Goal: Information Seeking & Learning: Learn about a topic

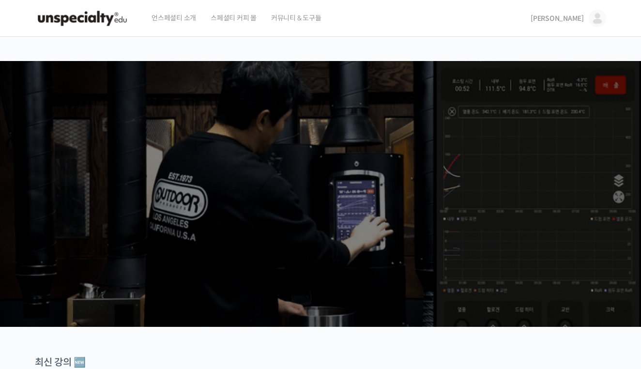
click at [580, 15] on span "[PERSON_NAME]" at bounding box center [556, 18] width 53 height 9
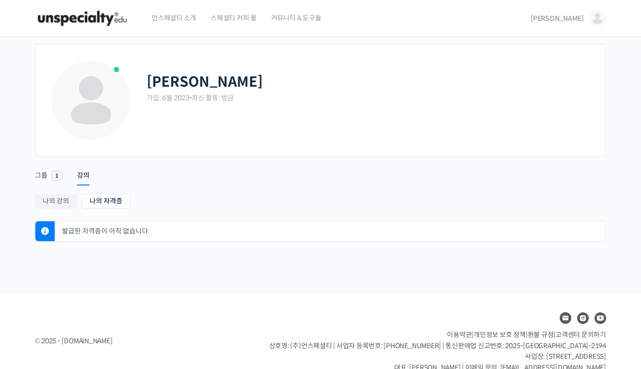
click at [589, 18] on img at bounding box center [596, 18] width 17 height 17
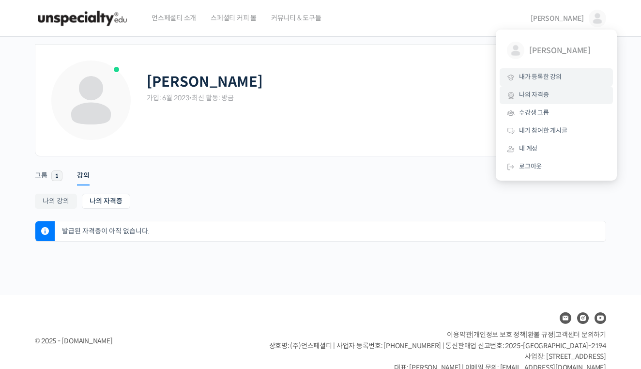
click at [551, 81] on link "내가 등록한 강의" at bounding box center [555, 77] width 113 height 18
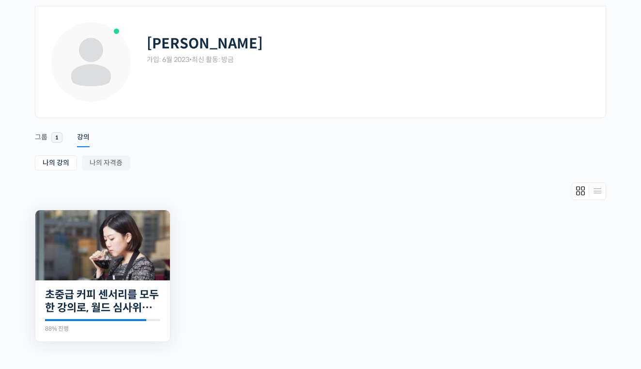
scroll to position [46, 0]
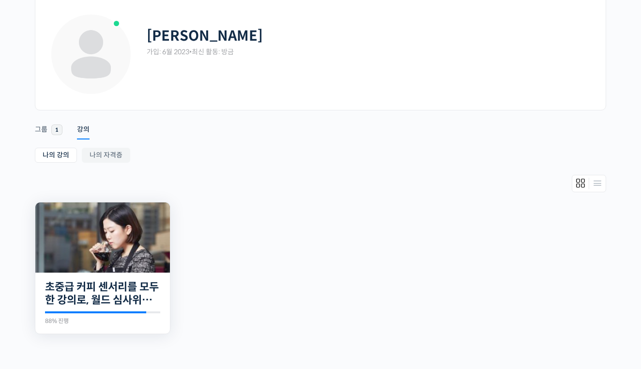
click at [90, 254] on img at bounding box center [102, 237] width 135 height 70
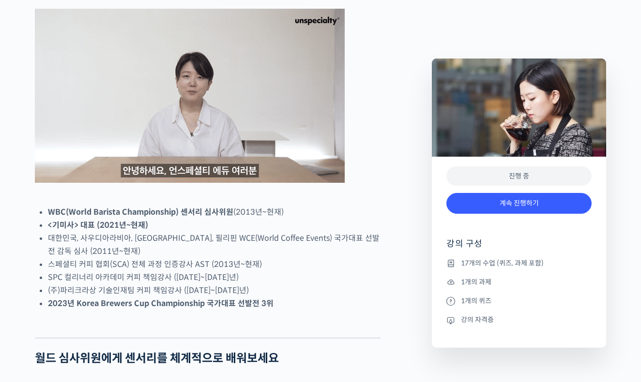
scroll to position [506, 0]
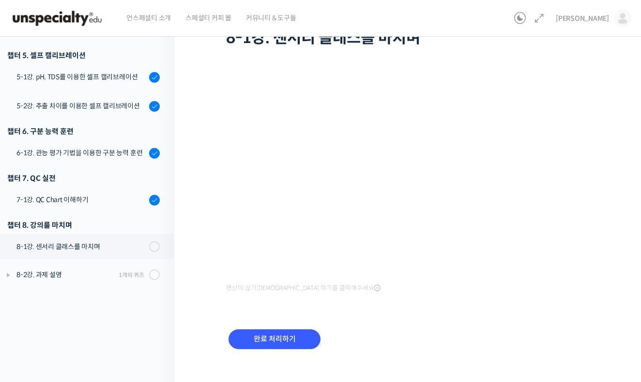
scroll to position [83, 0]
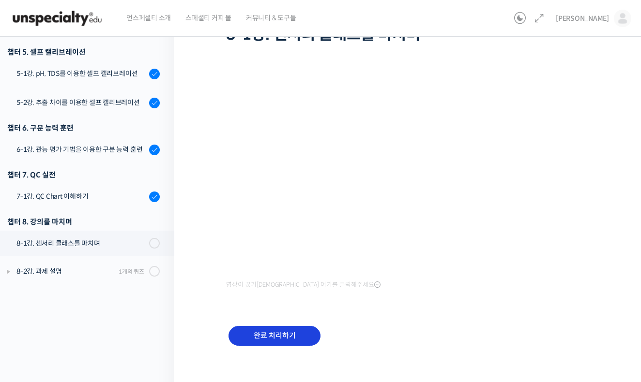
click at [272, 343] on input "완료 처리하기" at bounding box center [274, 336] width 92 height 20
click at [275, 340] on input "완료 처리하기" at bounding box center [274, 336] width 92 height 20
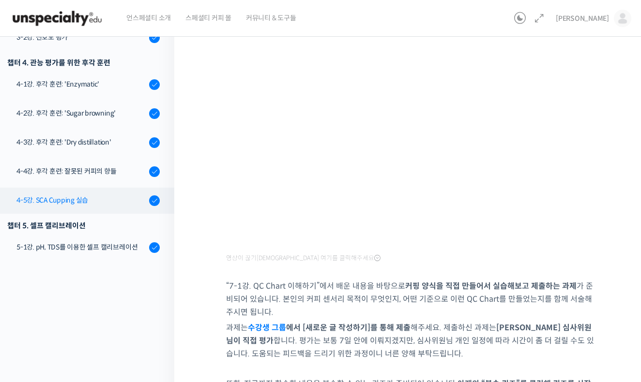
scroll to position [220, 0]
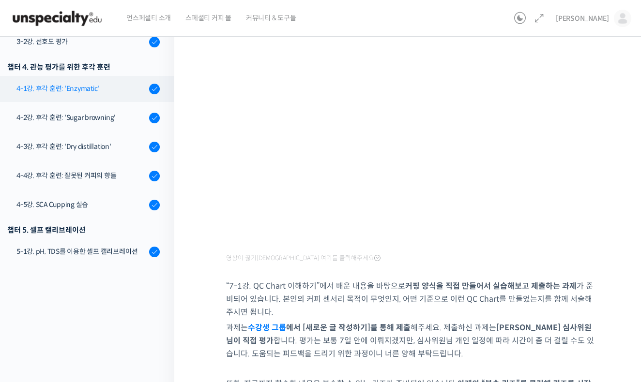
click at [101, 88] on div "4-1강. 후각 훈련: 'Enzymatic'" at bounding box center [81, 88] width 130 height 11
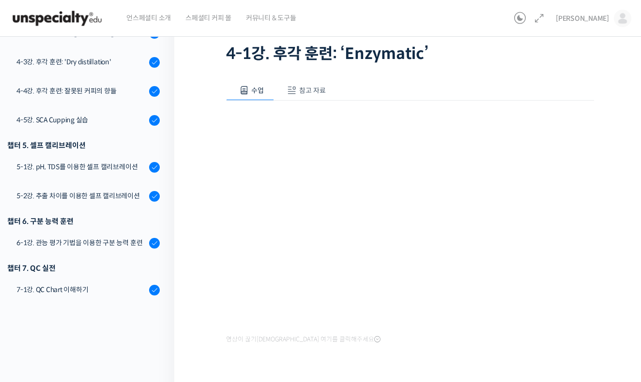
scroll to position [92, 0]
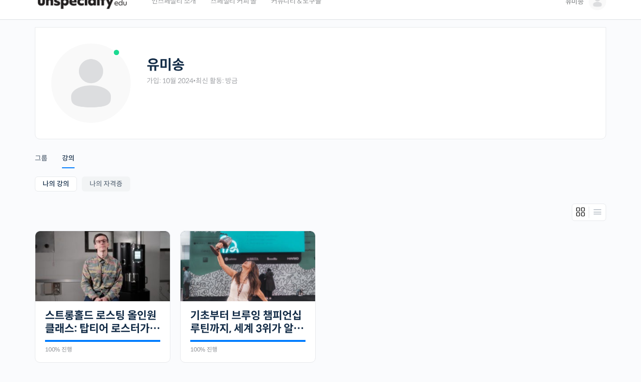
scroll to position [20, 0]
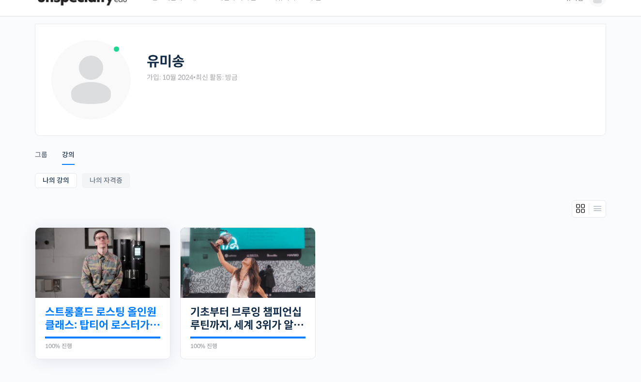
click at [121, 320] on link "스트롱홀드 로스팅 올인원 클래스: 탑티어 로스터가 알려주는 스트롱홀드 A to Z 가이드" at bounding box center [102, 319] width 115 height 27
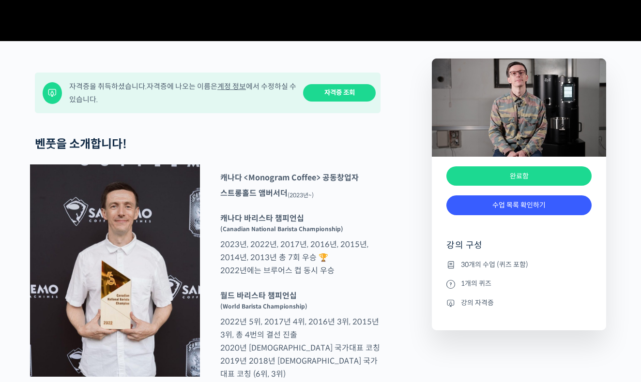
scroll to position [446, 0]
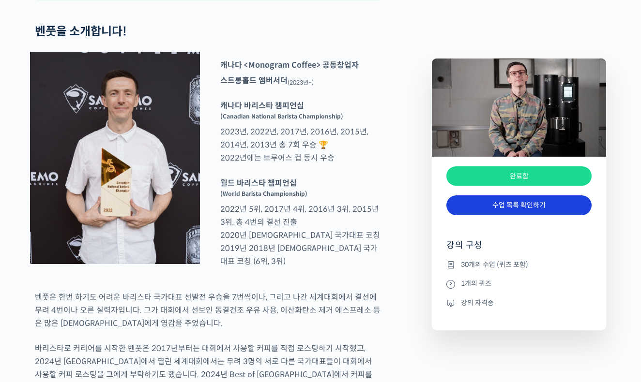
click at [503, 198] on link "수업 목록 확인하기" at bounding box center [518, 206] width 145 height 20
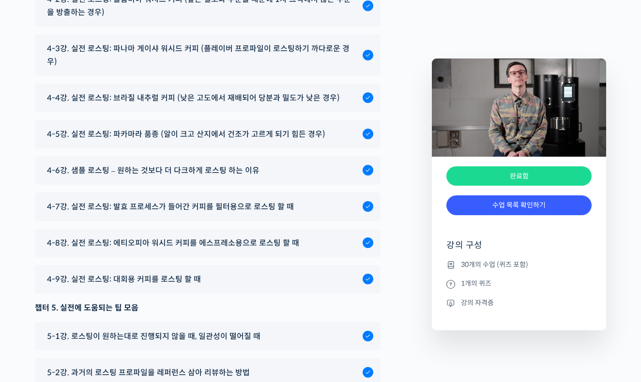
scroll to position [5473, 0]
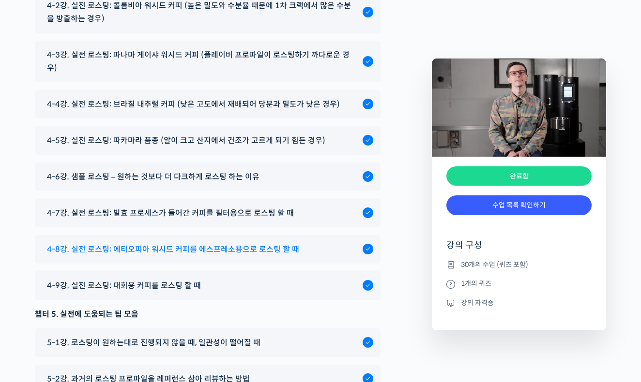
click at [154, 254] on span "4-8강. 실전 로스팅: 에티오피아 워시드 커피를 에스프레소용으로 로스팅 할 때" at bounding box center [173, 249] width 252 height 13
